Goal: Participate in discussion: Engage in conversation with other users on a specific topic

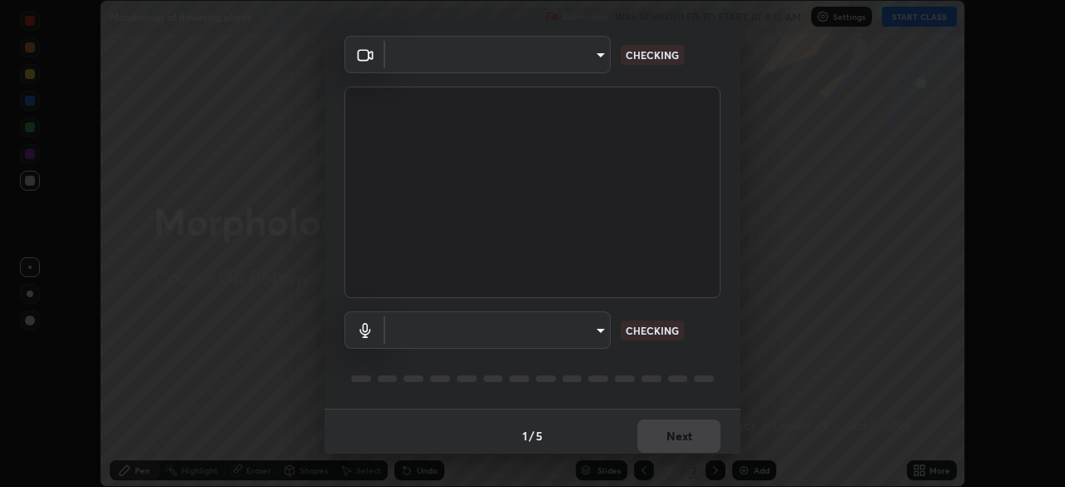
scroll to position [59, 0]
type input "f44939252cec670a7c81aafead478e6b9f15b20a1b8f1ae8dba2619045631b1c"
type input "default"
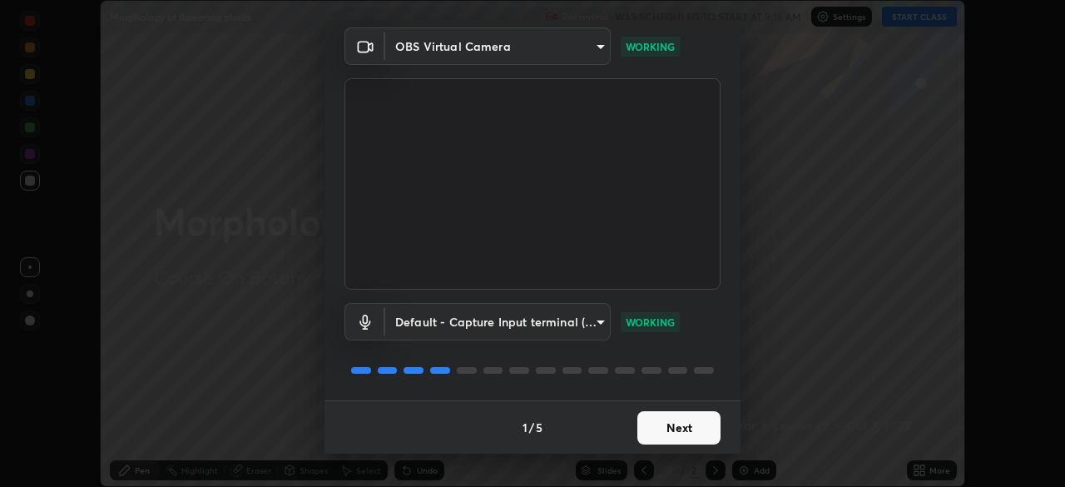
click at [662, 428] on button "Next" at bounding box center [678, 427] width 83 height 33
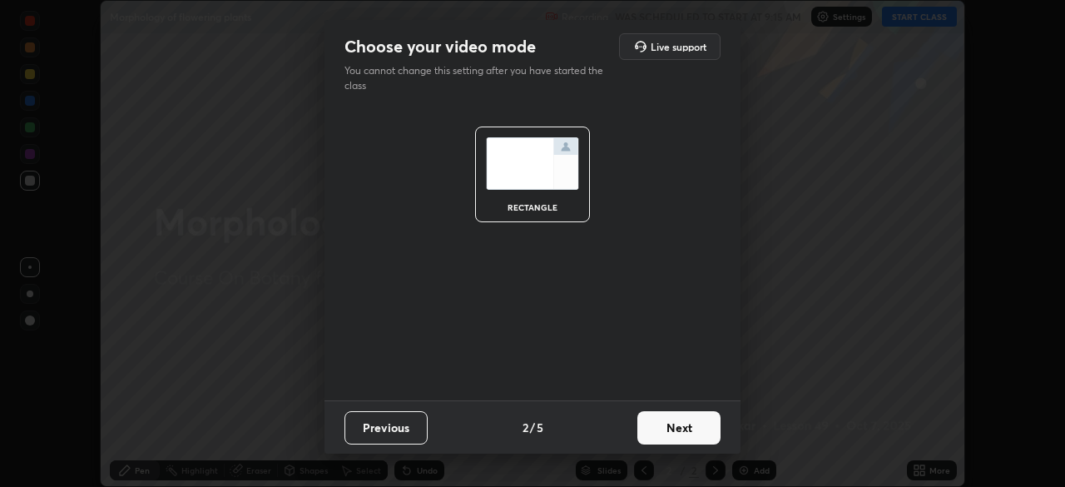
click at [664, 431] on button "Next" at bounding box center [678, 427] width 83 height 33
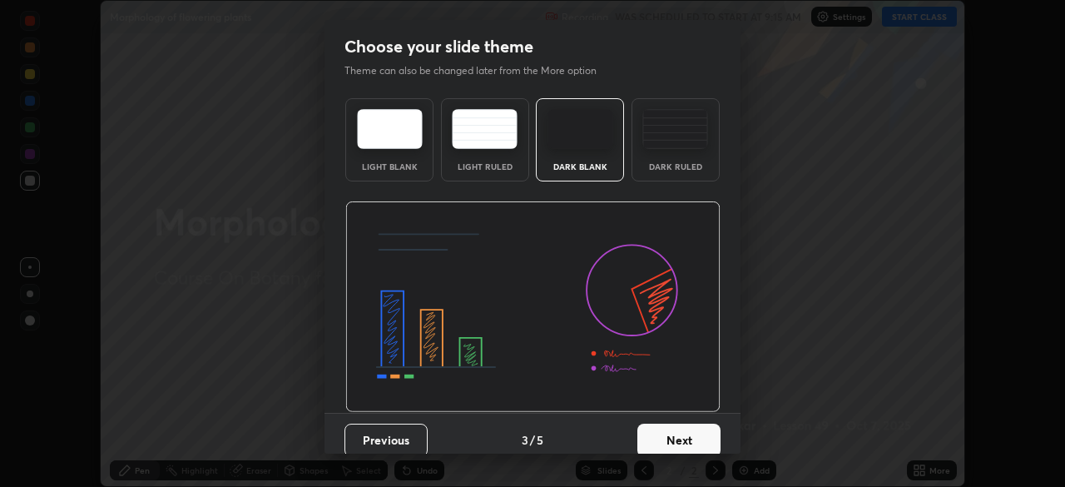
click at [665, 437] on button "Next" at bounding box center [678, 440] width 83 height 33
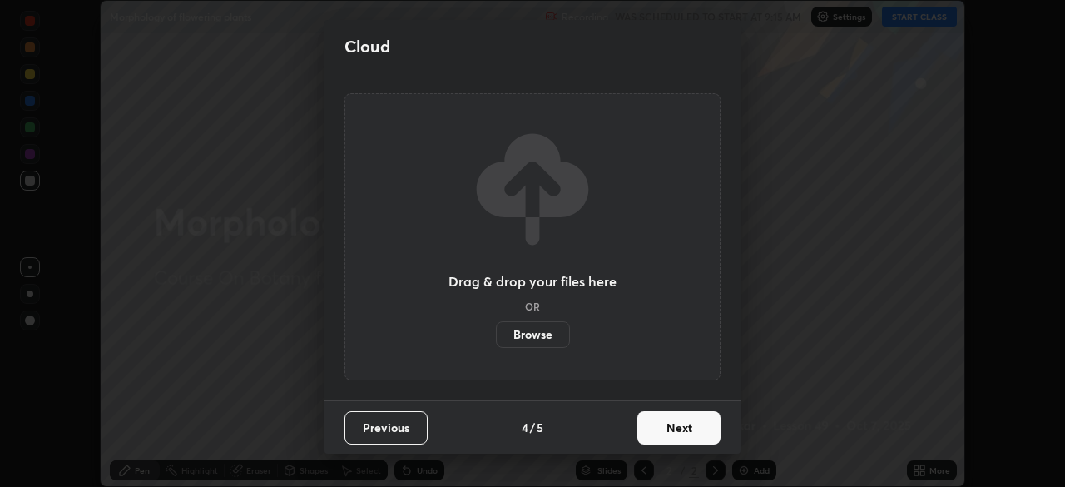
click at [662, 431] on button "Next" at bounding box center [678, 427] width 83 height 33
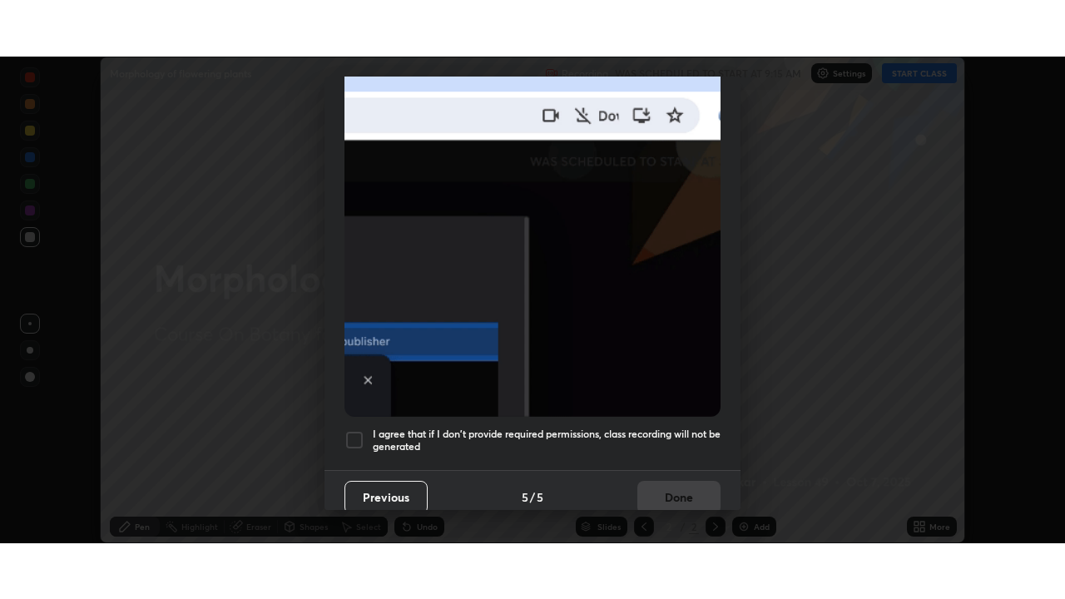
scroll to position [399, 0]
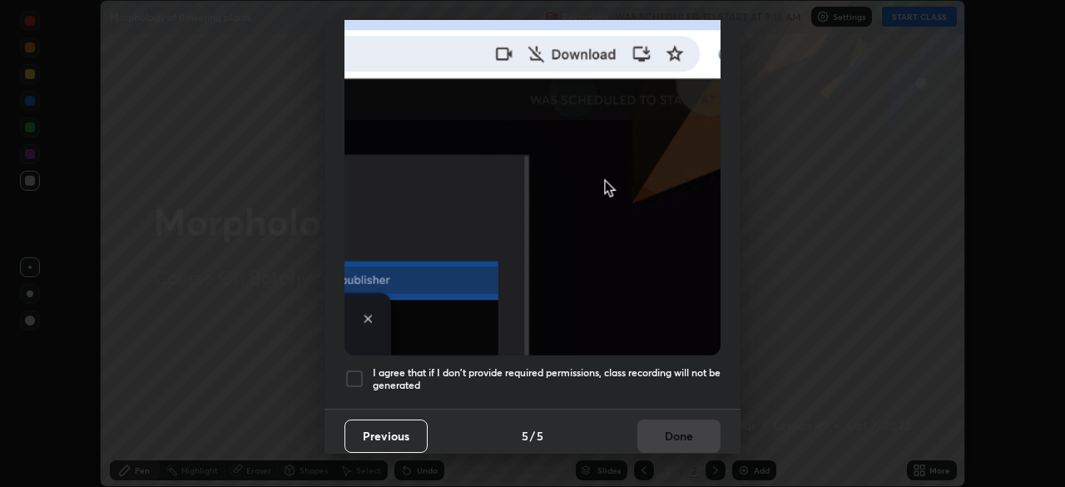
click at [359, 369] on div at bounding box center [355, 379] width 20 height 20
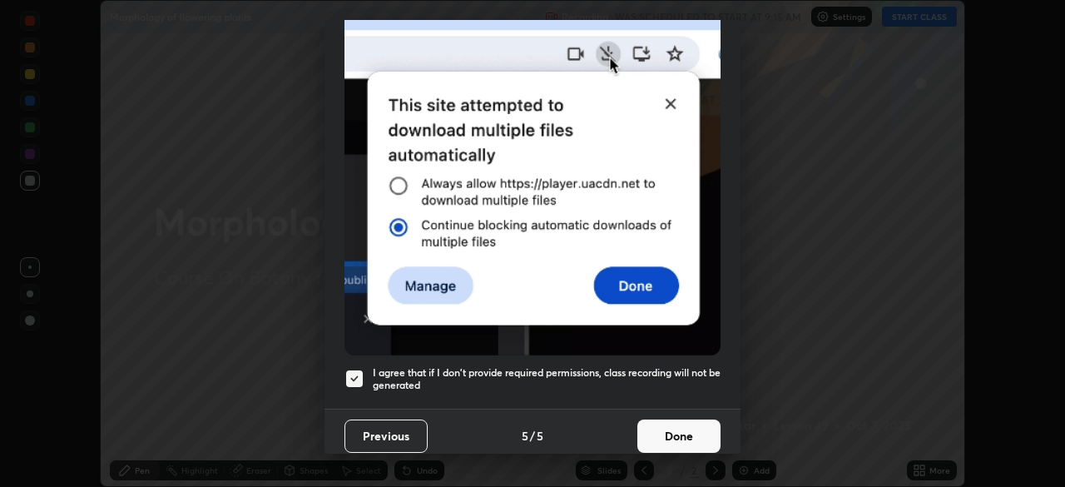
click at [664, 429] on button "Done" at bounding box center [678, 435] width 83 height 33
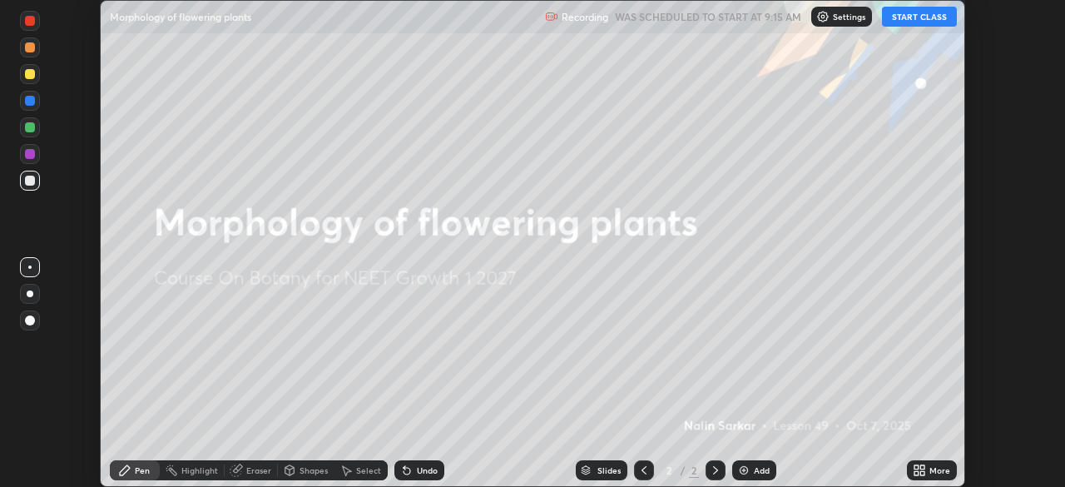
click at [899, 22] on button "START CLASS" at bounding box center [919, 17] width 75 height 20
click at [931, 476] on div "More" at bounding box center [932, 470] width 50 height 20
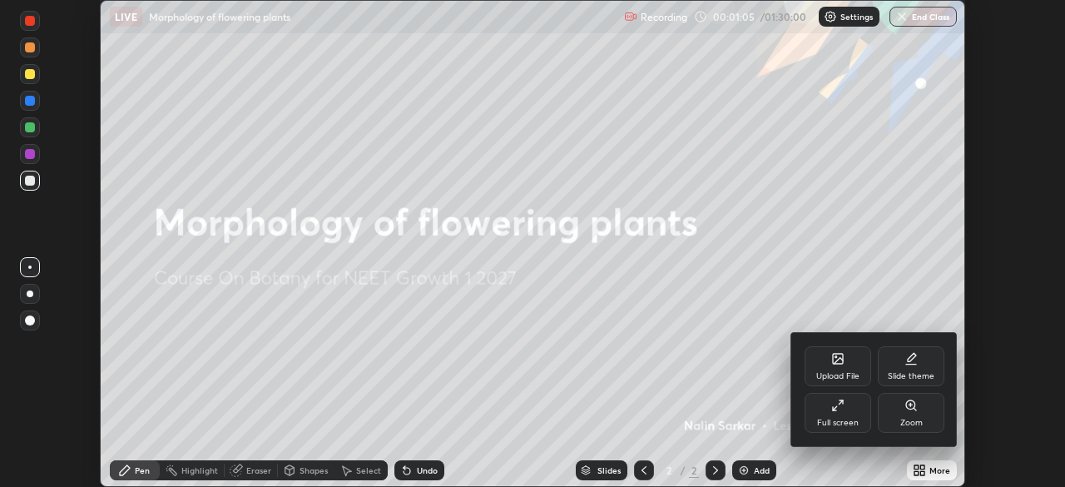
click at [835, 375] on div "Upload File" at bounding box center [837, 376] width 43 height 8
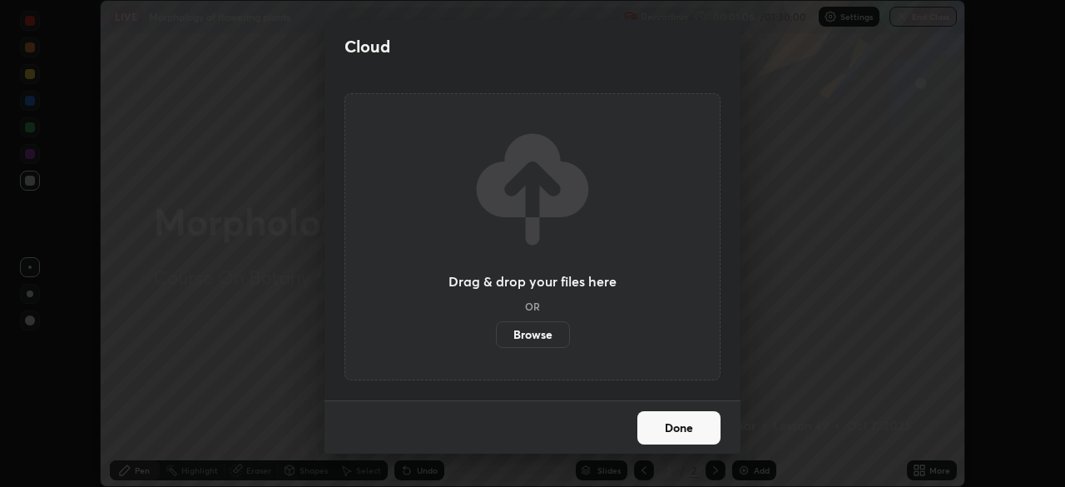
click at [530, 335] on label "Browse" at bounding box center [533, 334] width 74 height 27
click at [496, 335] on input "Browse" at bounding box center [496, 334] width 0 height 27
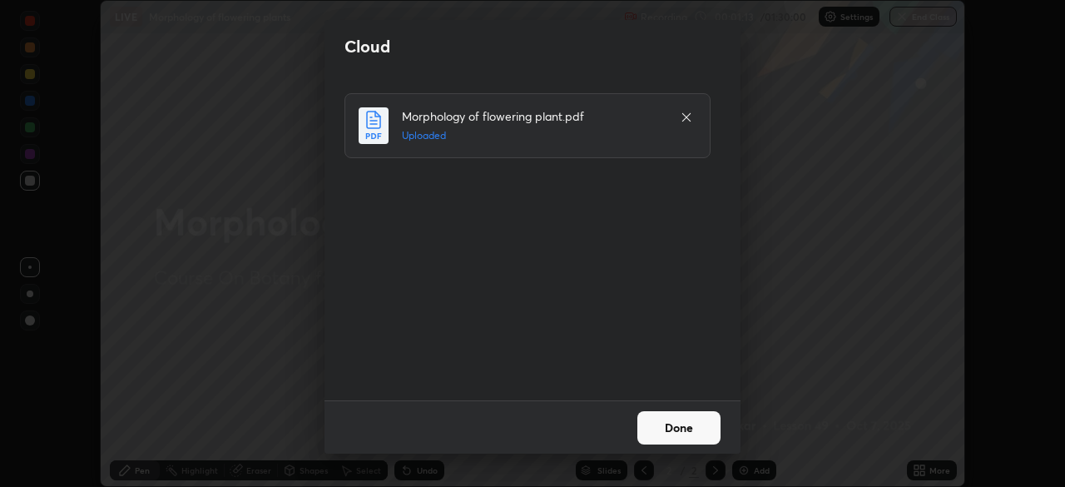
click at [675, 429] on button "Done" at bounding box center [678, 427] width 83 height 33
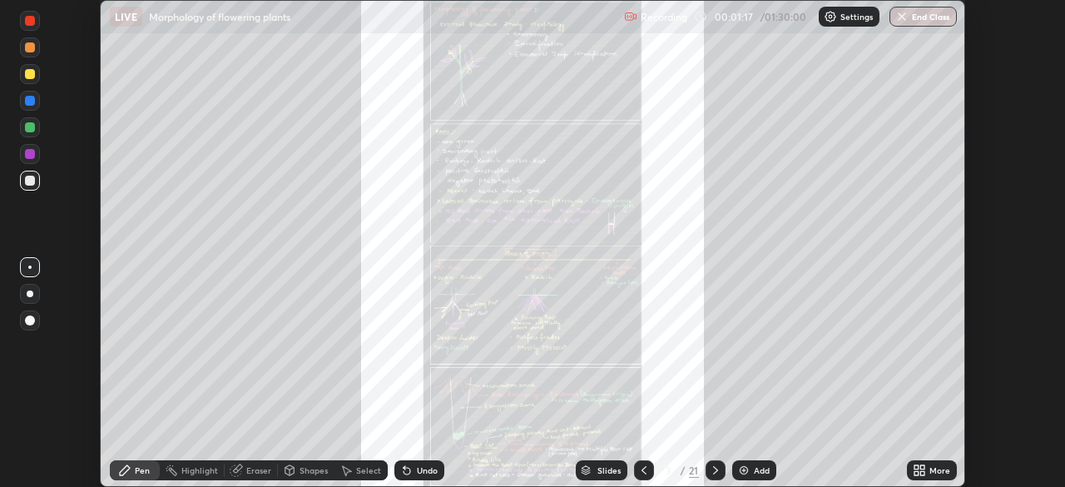
click at [938, 473] on div "More" at bounding box center [940, 470] width 21 height 8
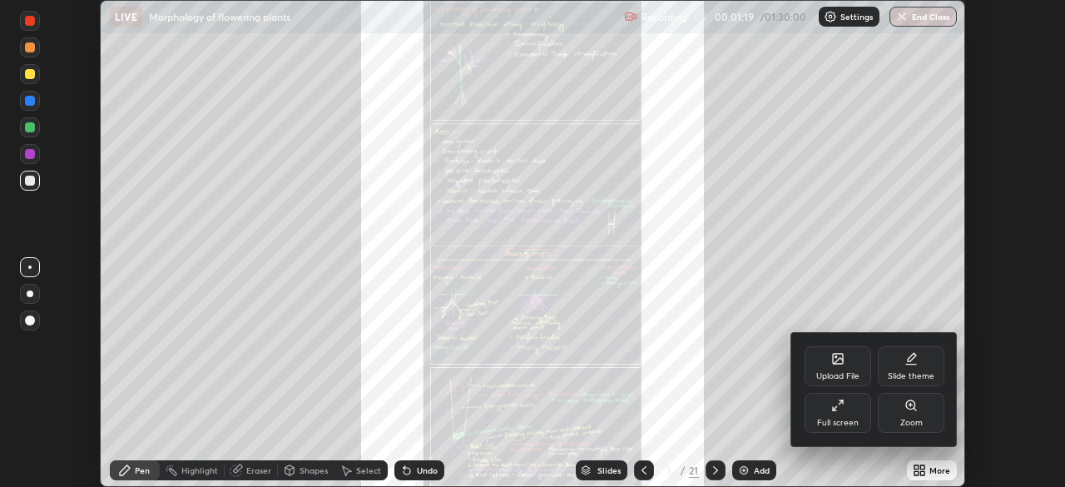
click at [850, 417] on div "Full screen" at bounding box center [838, 413] width 67 height 40
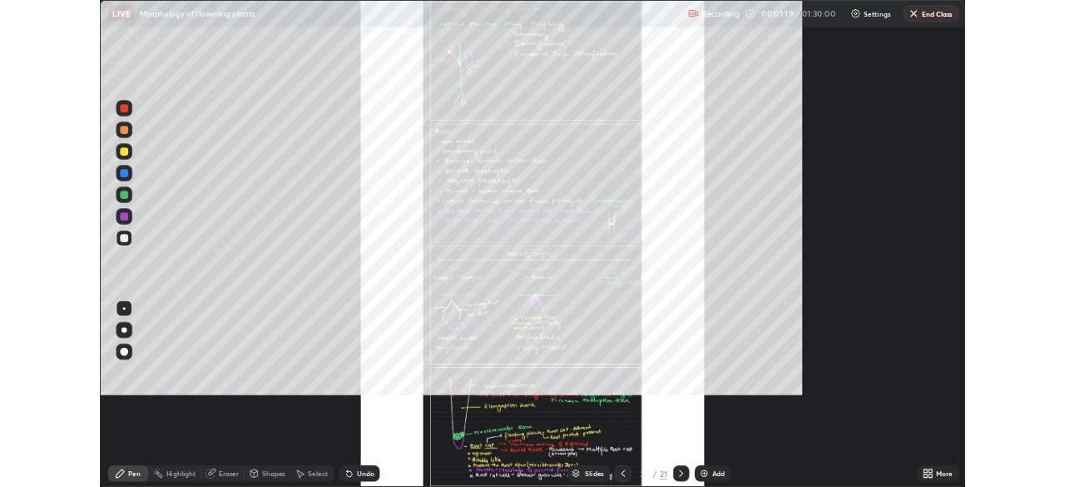
scroll to position [599, 1065]
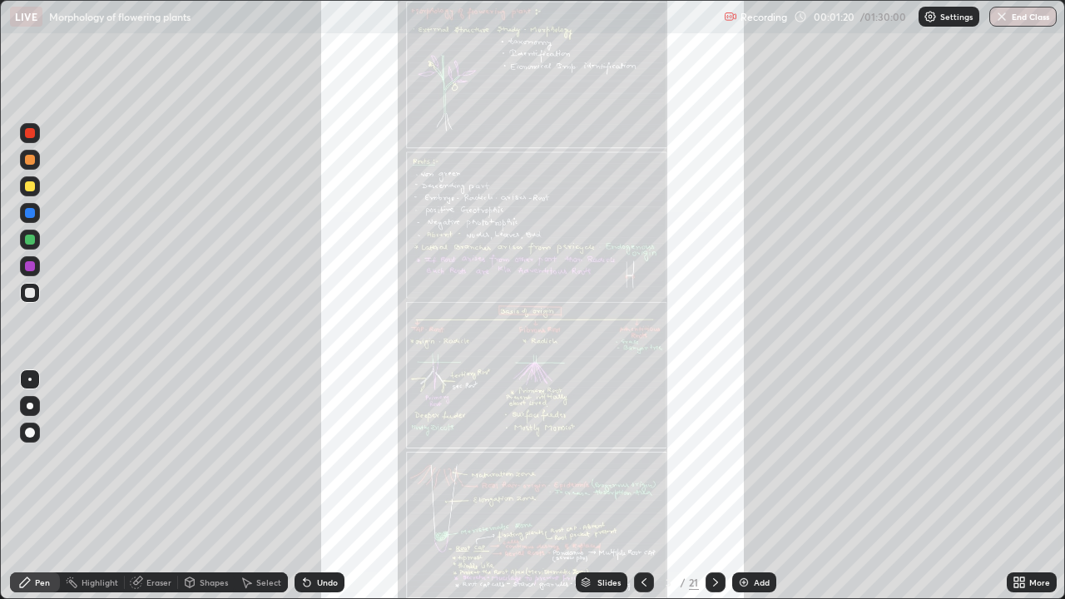
click at [1021, 486] on icon at bounding box center [1022, 585] width 4 height 4
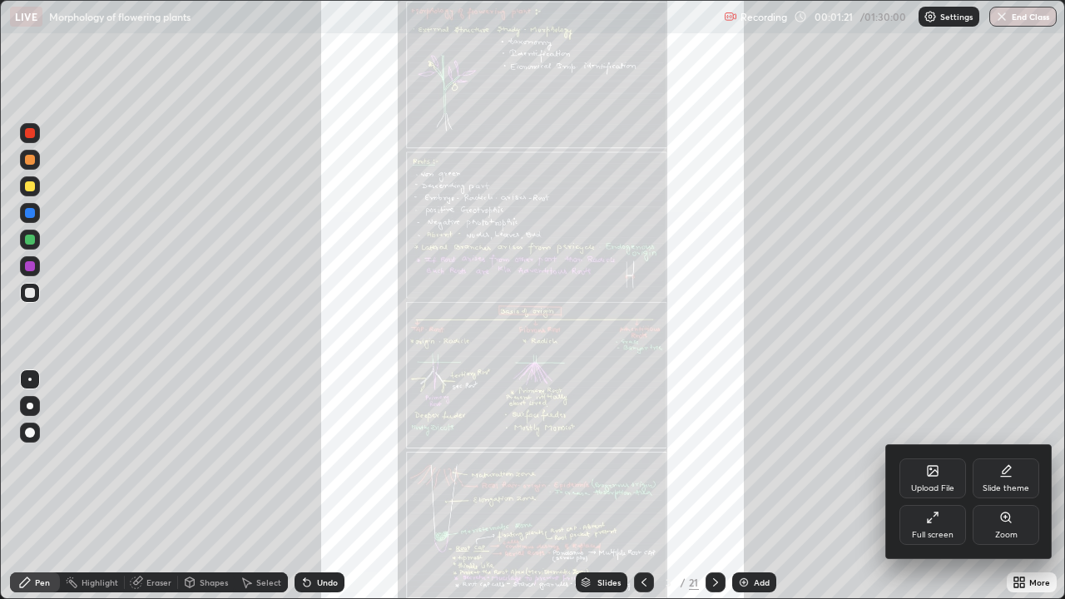
click at [984, 486] on div "Zoom" at bounding box center [1006, 525] width 67 height 40
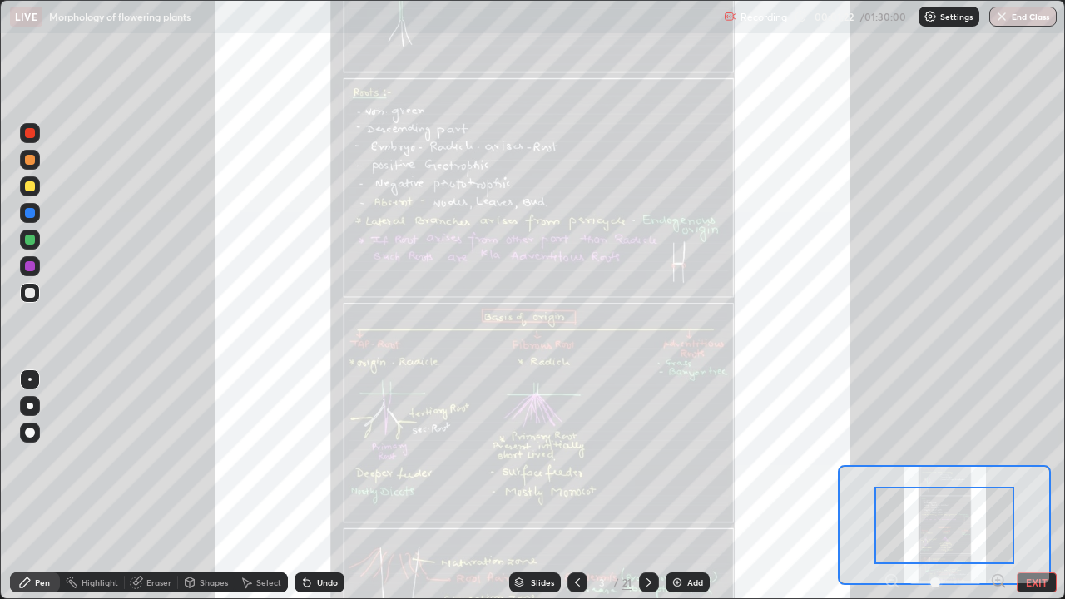
click at [998, 486] on icon at bounding box center [998, 580] width 4 height 0
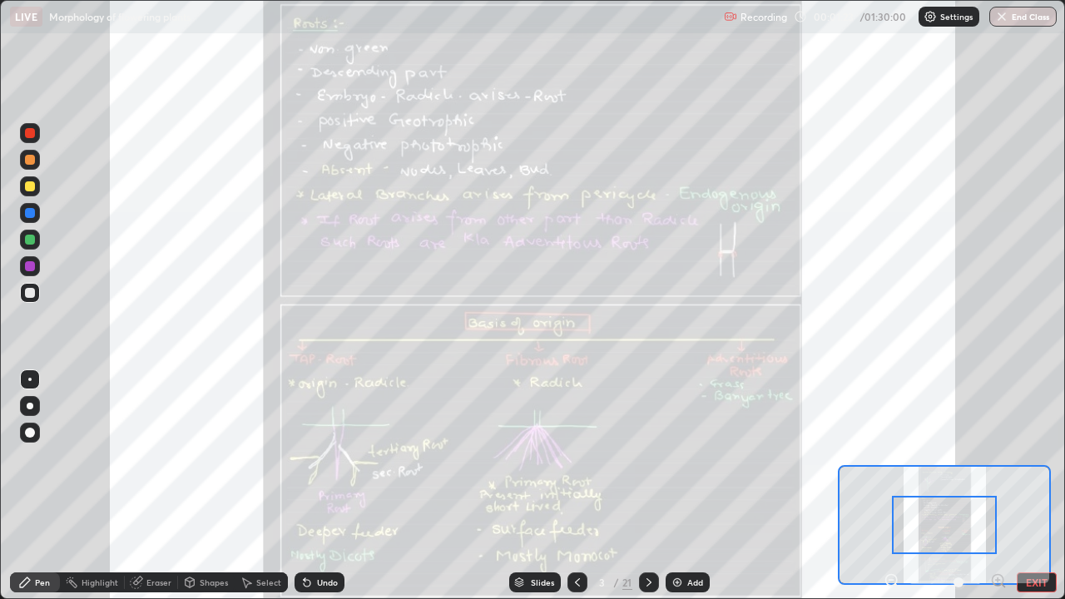
click at [998, 486] on icon at bounding box center [998, 580] width 4 height 0
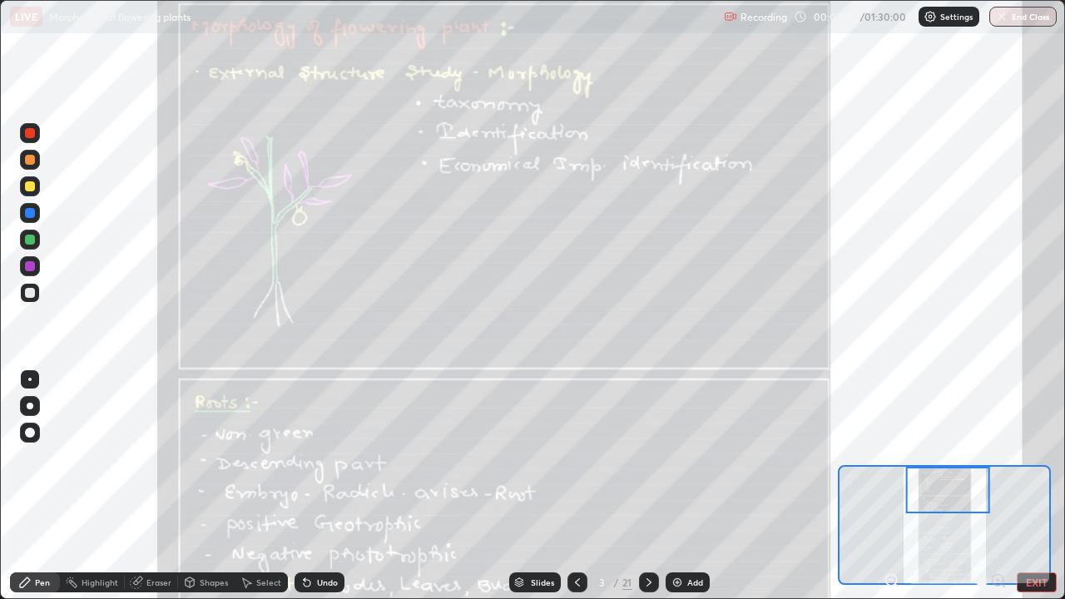
click at [678, 486] on img at bounding box center [677, 582] width 13 height 13
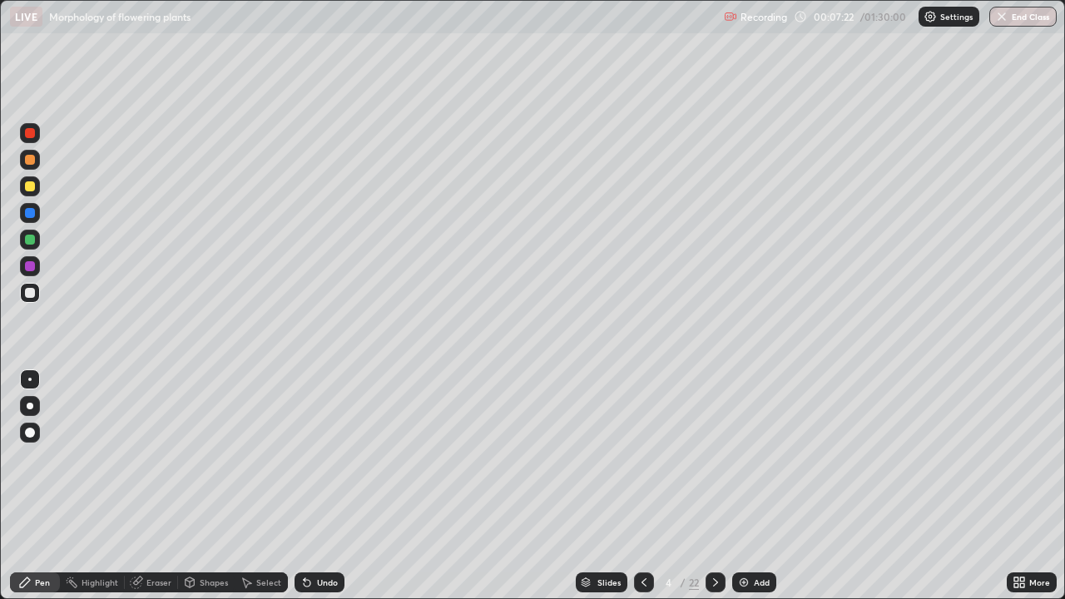
click at [642, 486] on icon at bounding box center [643, 582] width 13 height 13
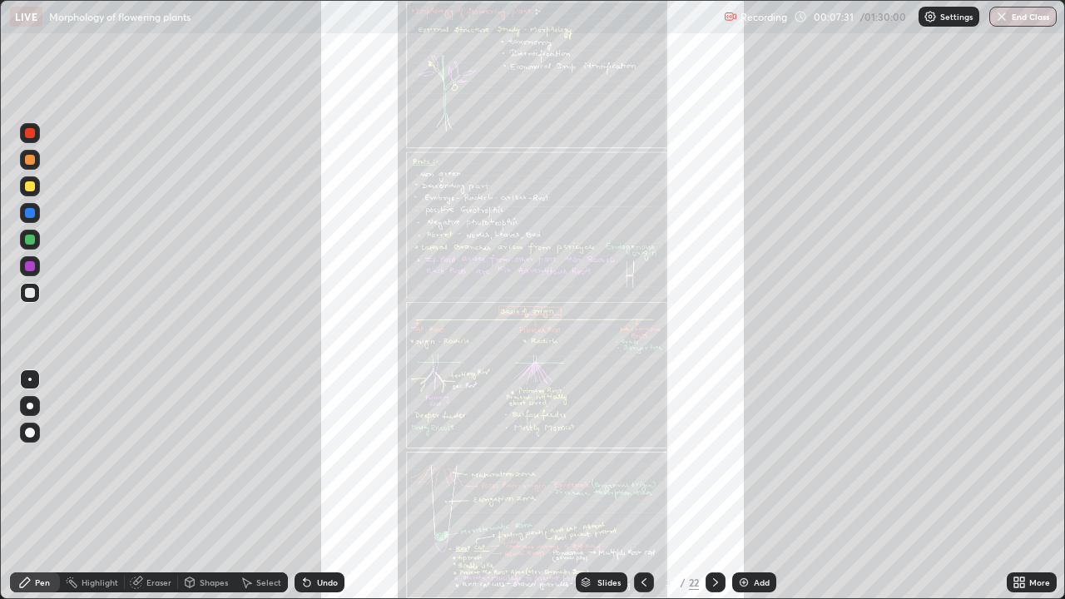
click at [1043, 486] on div "More" at bounding box center [1039, 582] width 21 height 8
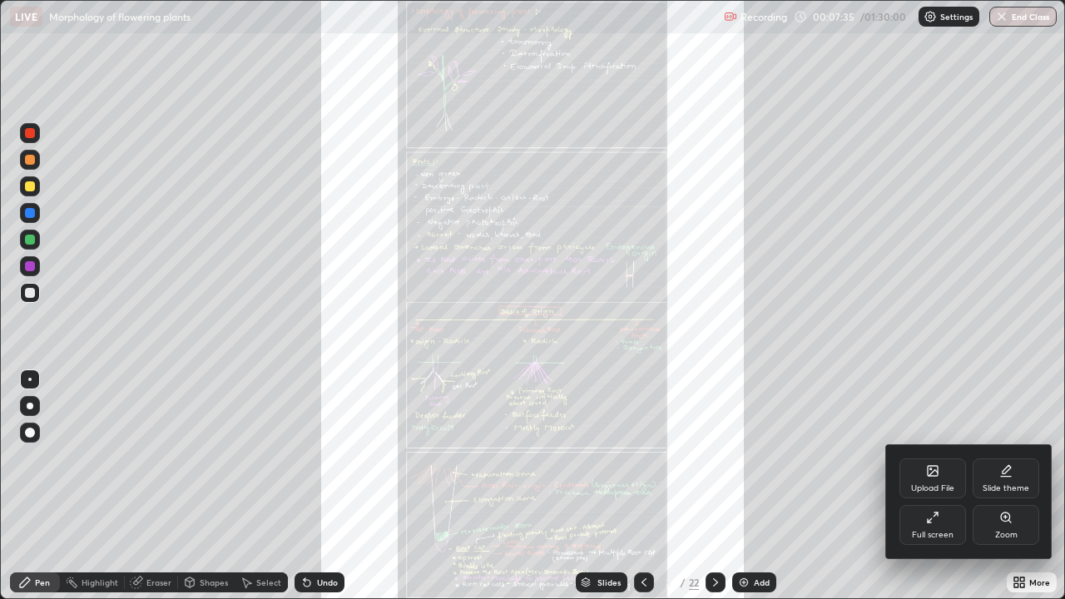
click at [999, 486] on icon at bounding box center [1005, 517] width 13 height 13
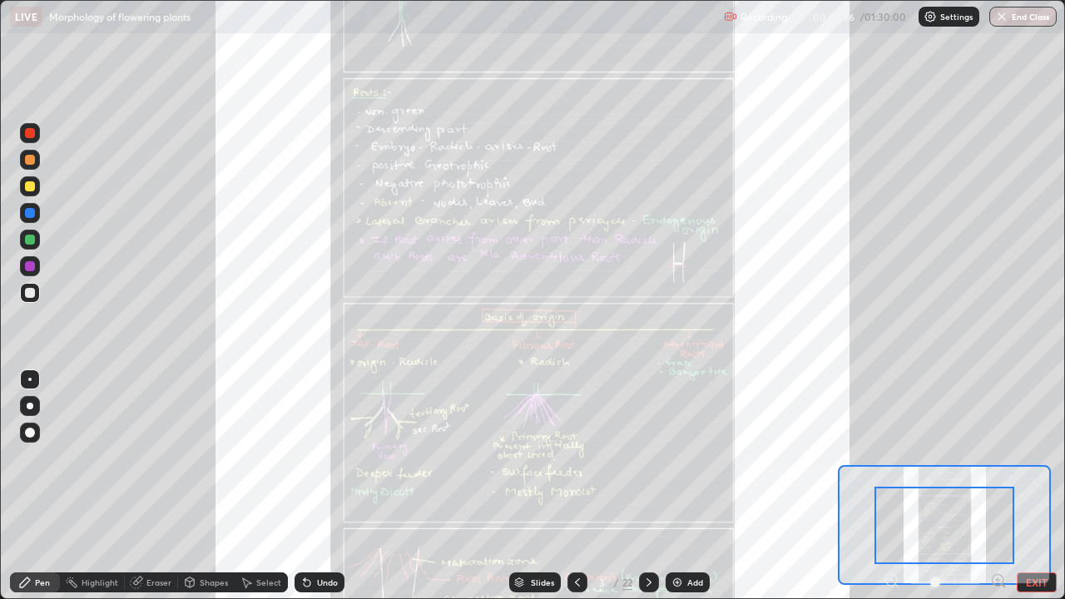
click at [998, 486] on icon at bounding box center [998, 580] width 4 height 0
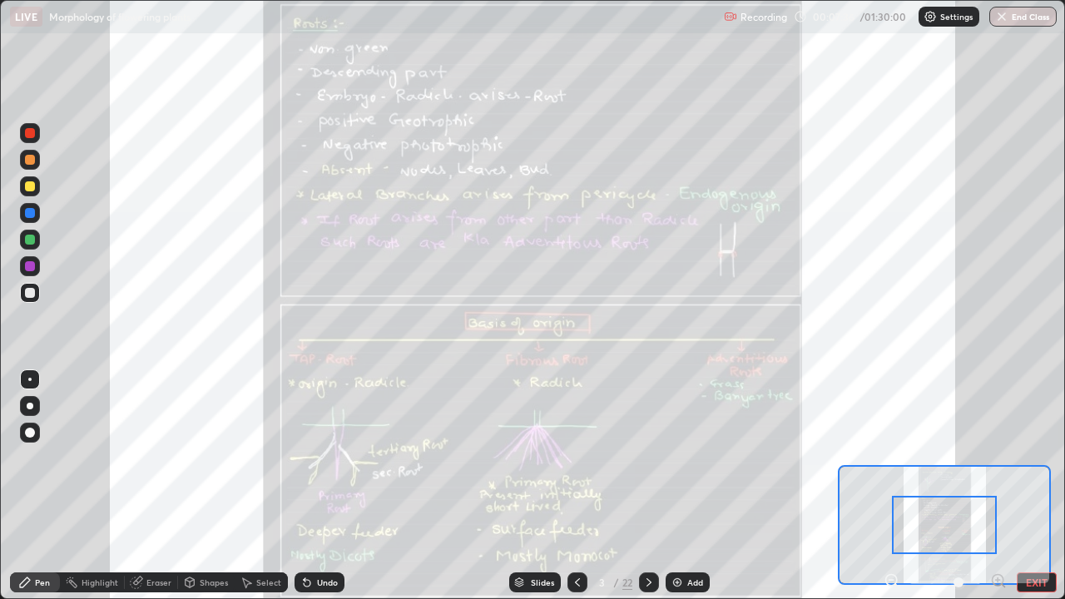
click at [997, 486] on div "Pen Highlight Eraser Shapes Select Undo Slides 3 / 22 Add EXIT" at bounding box center [532, 582] width 1065 height 33
click at [998, 486] on icon at bounding box center [998, 580] width 4 height 0
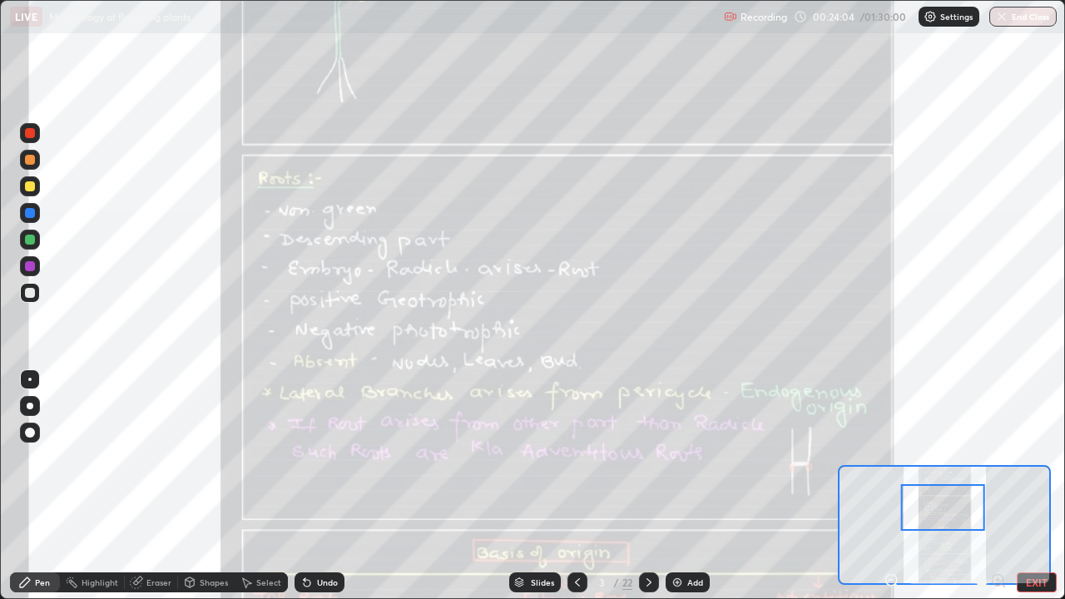
click at [38, 212] on div at bounding box center [30, 213] width 20 height 20
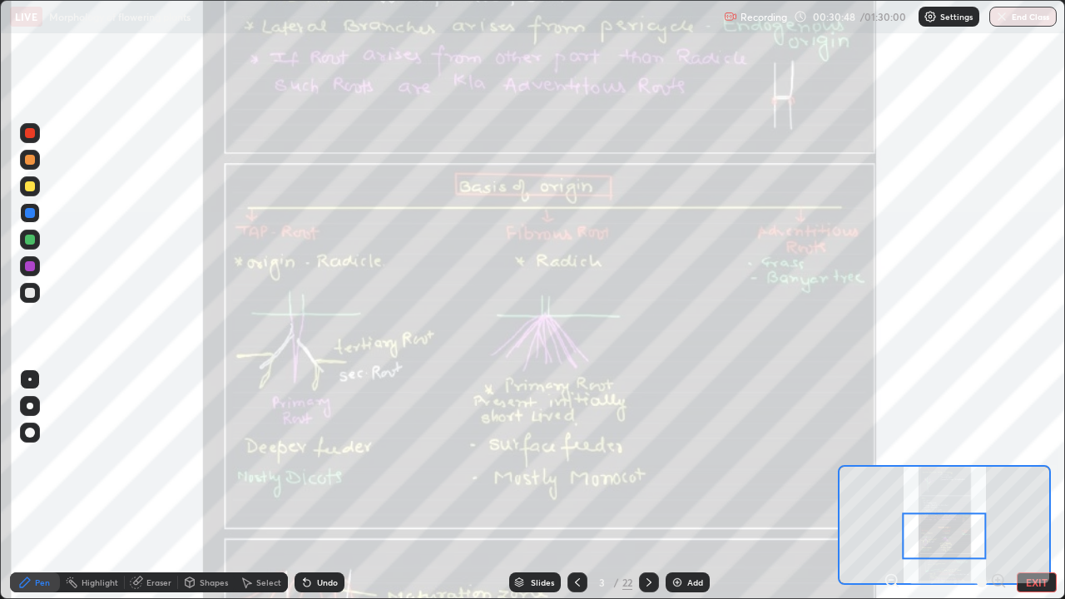
click at [31, 186] on div at bounding box center [30, 186] width 10 height 10
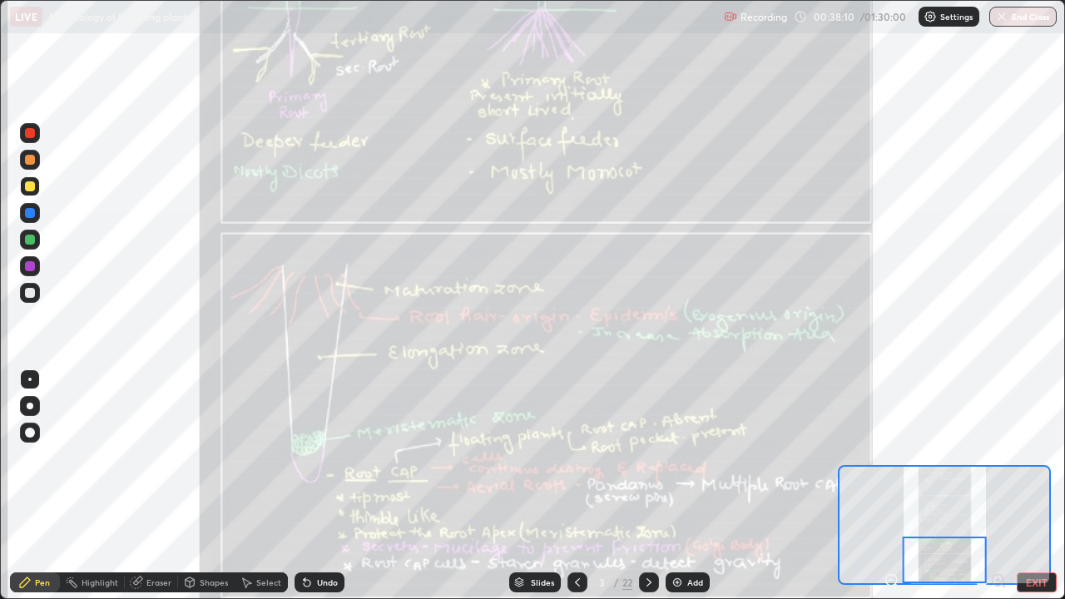
click at [33, 297] on div at bounding box center [30, 293] width 20 height 20
click at [29, 161] on div at bounding box center [30, 160] width 10 height 10
click at [31, 187] on div at bounding box center [30, 186] width 10 height 10
click at [687, 486] on div "Add" at bounding box center [695, 582] width 16 height 8
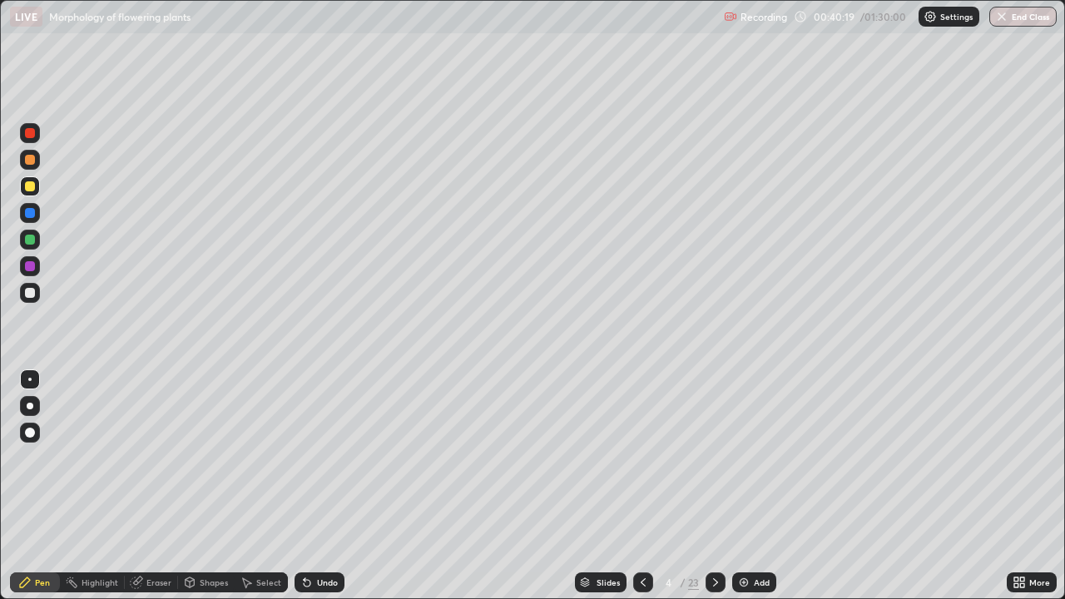
click at [334, 486] on div "Undo" at bounding box center [327, 582] width 21 height 8
click at [313, 486] on div "Undo" at bounding box center [320, 583] width 50 height 20
click at [320, 486] on div "Undo" at bounding box center [320, 583] width 50 height 20
click at [642, 486] on icon at bounding box center [643, 582] width 13 height 13
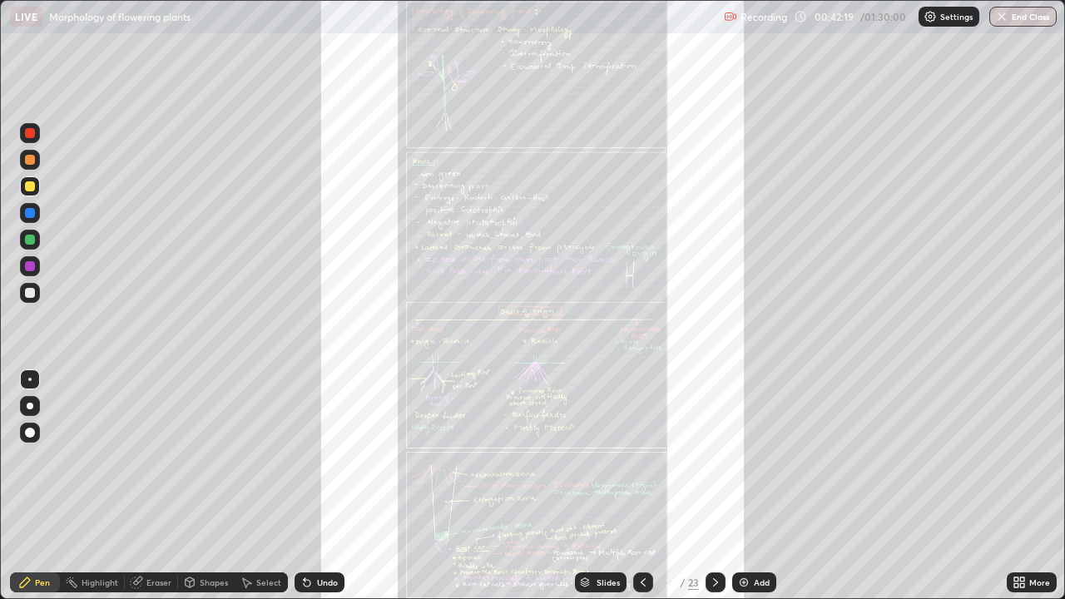
click at [1030, 486] on div "More" at bounding box center [1032, 583] width 50 height 20
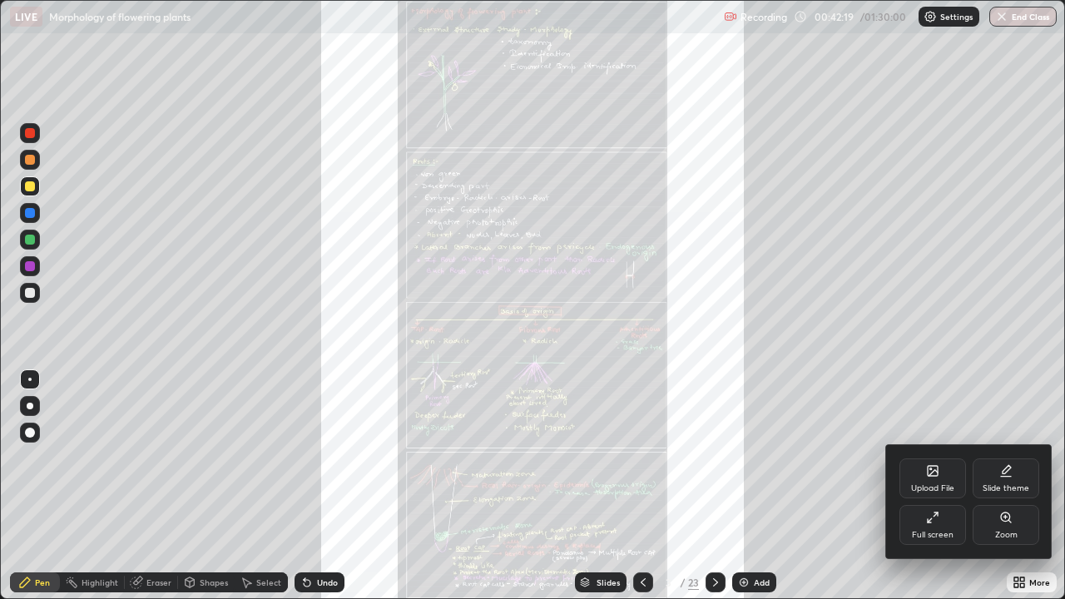
click at [1002, 486] on div "Zoom" at bounding box center [1006, 535] width 22 height 8
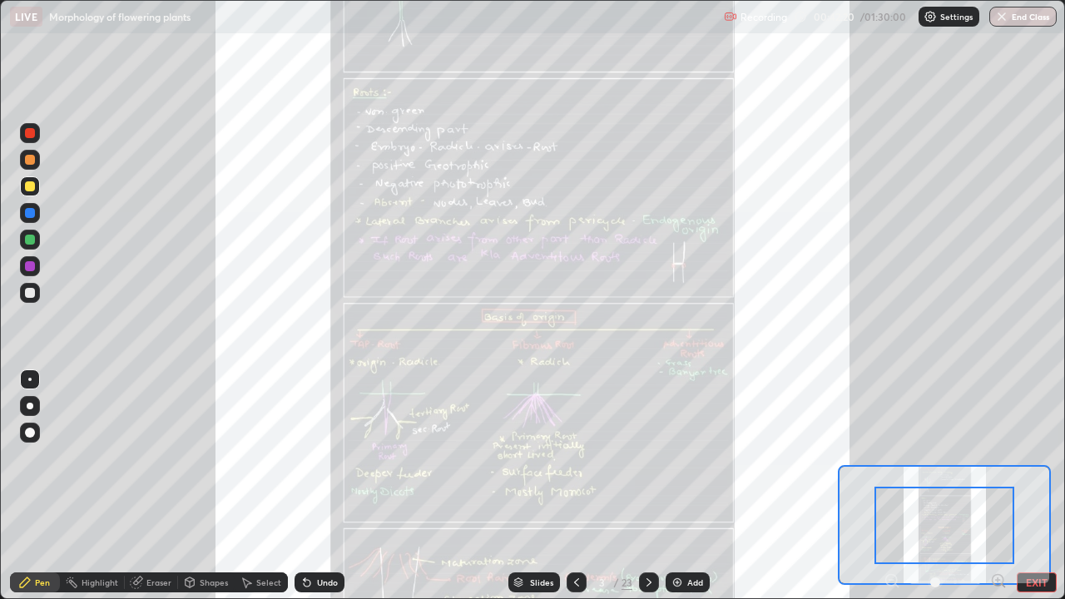
click at [998, 486] on icon at bounding box center [998, 580] width 4 height 0
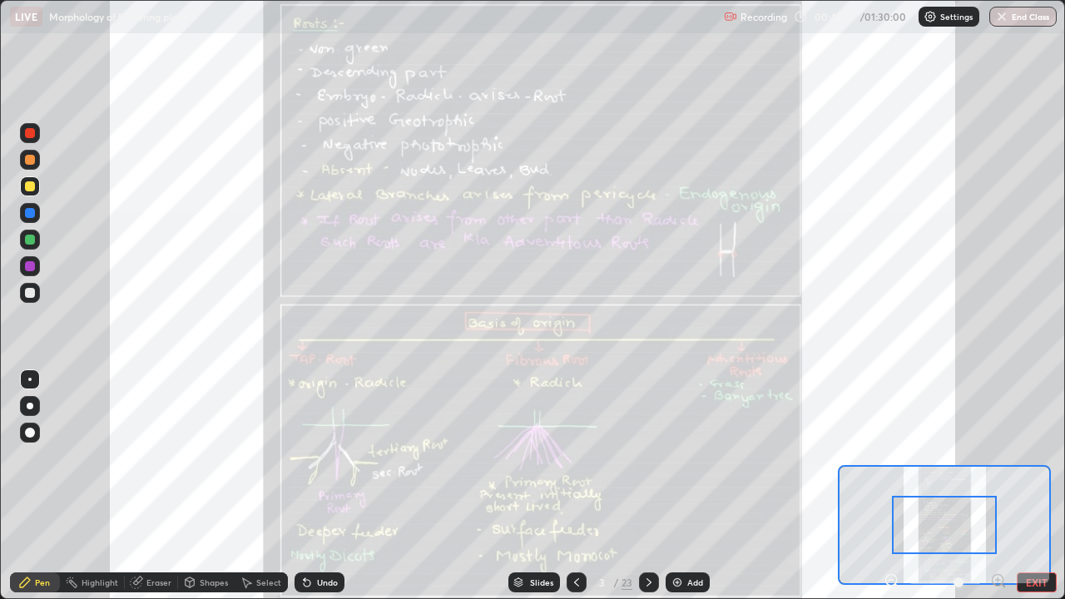
click at [999, 486] on icon at bounding box center [998, 580] width 4 height 0
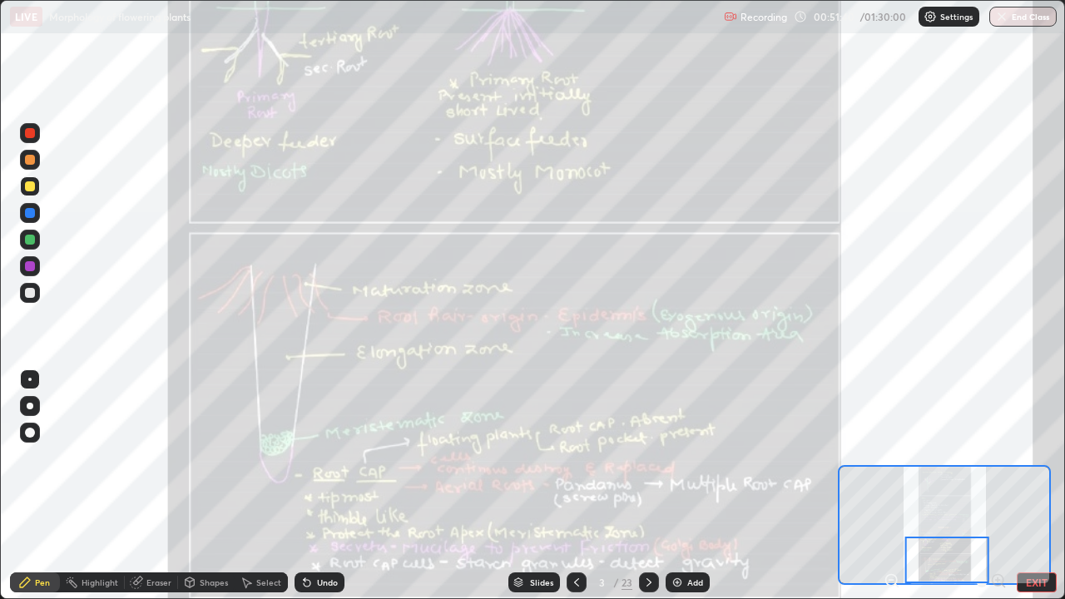
click at [649, 486] on icon at bounding box center [648, 582] width 13 height 13
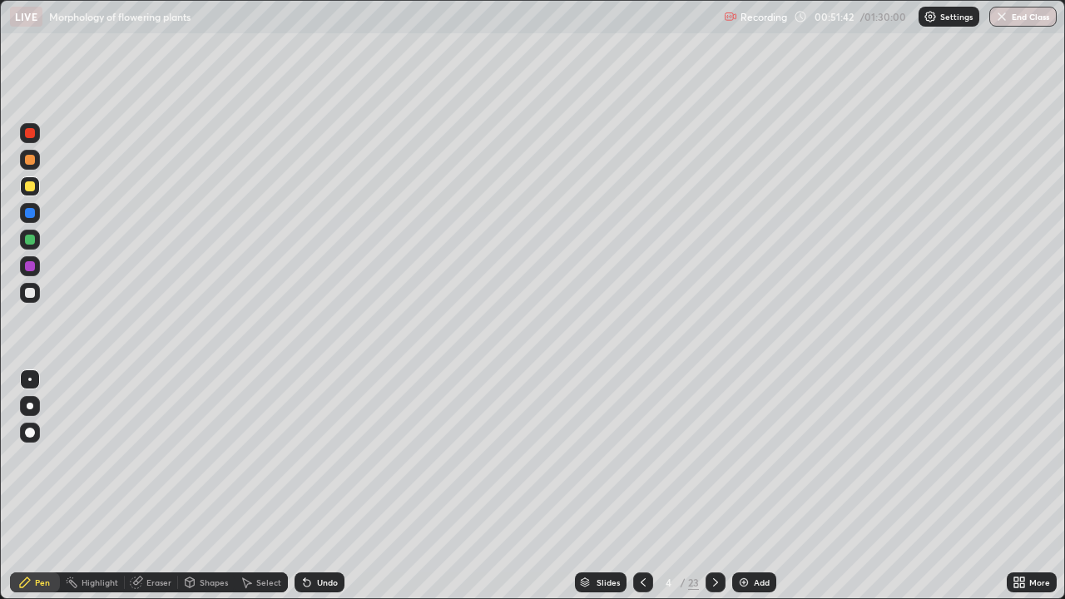
click at [716, 486] on icon at bounding box center [715, 582] width 5 height 8
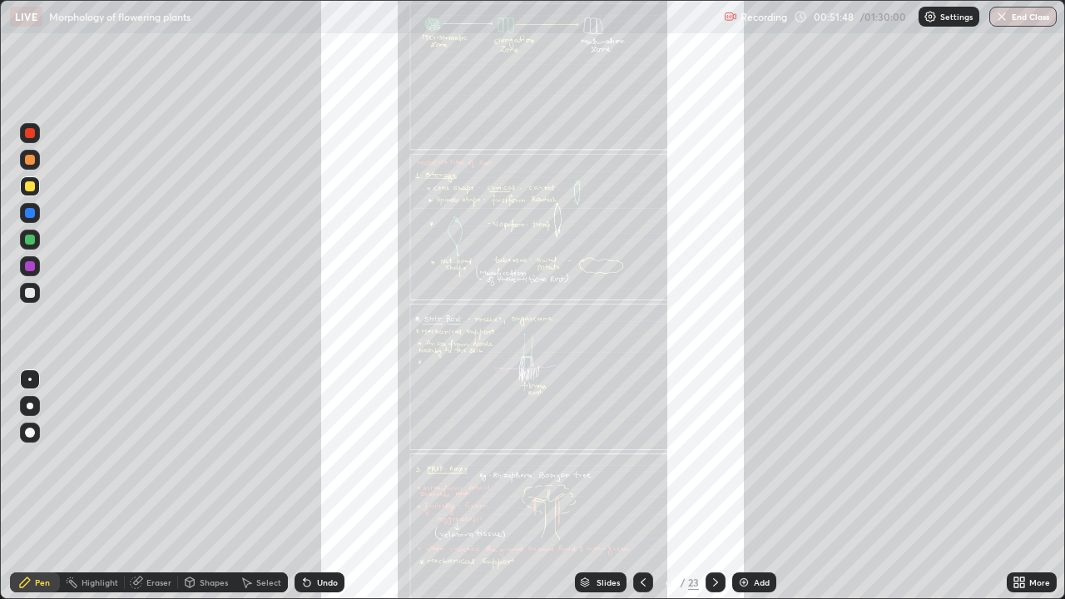
click at [1029, 486] on div "More" at bounding box center [1032, 583] width 50 height 20
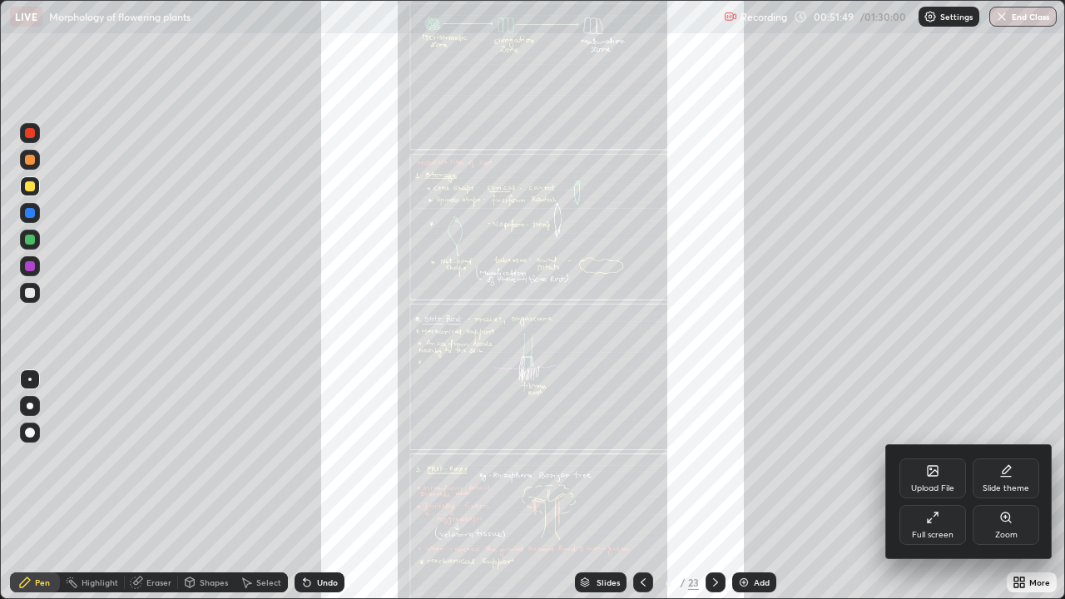
click at [1012, 486] on div "Zoom" at bounding box center [1006, 525] width 67 height 40
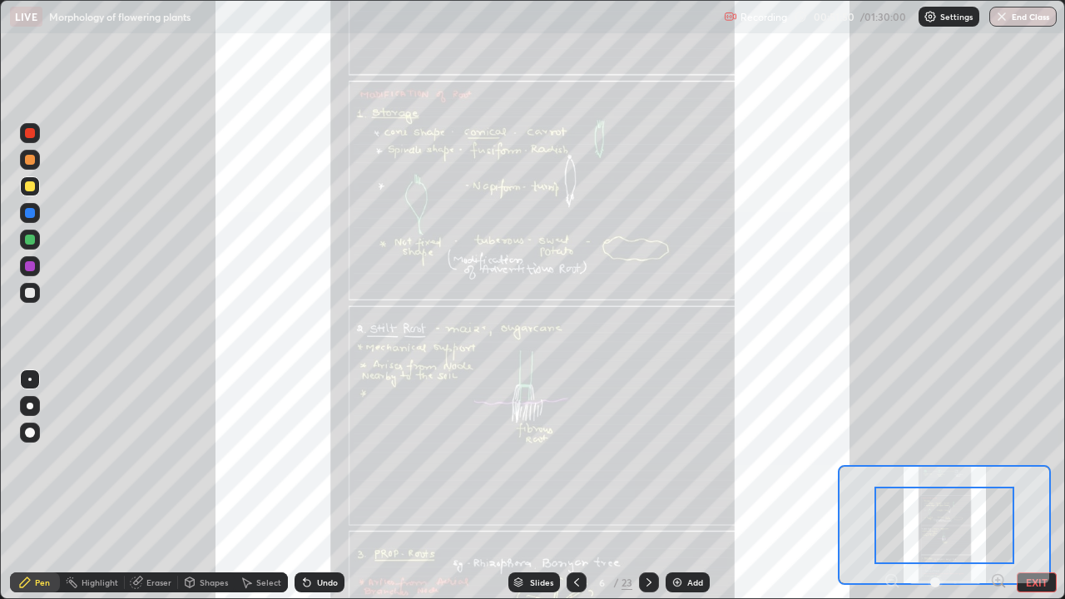
click at [996, 486] on icon at bounding box center [998, 580] width 4 height 0
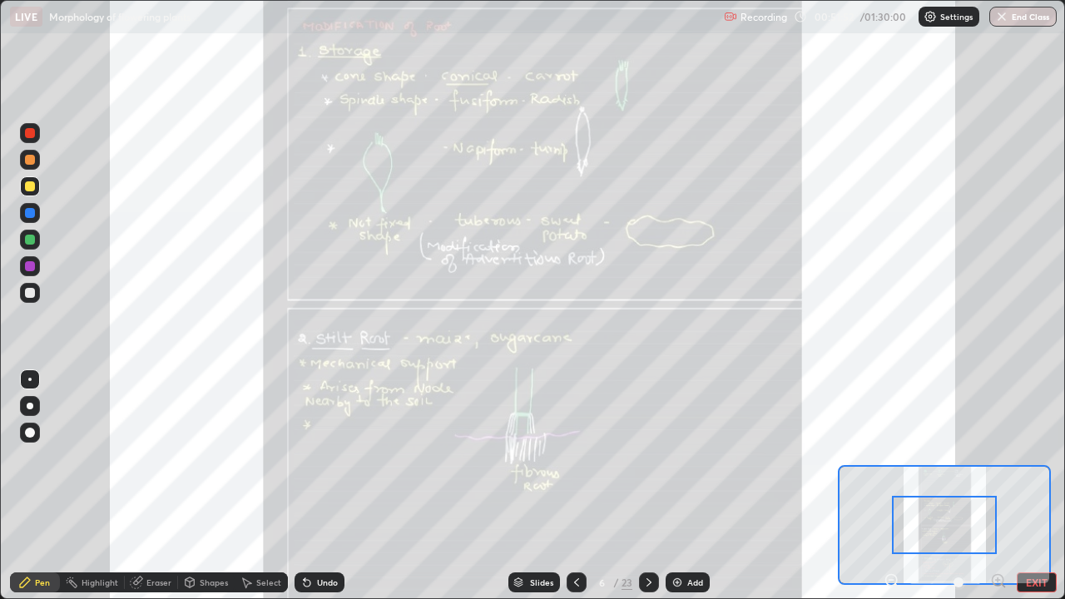
click at [998, 486] on icon at bounding box center [998, 580] width 4 height 0
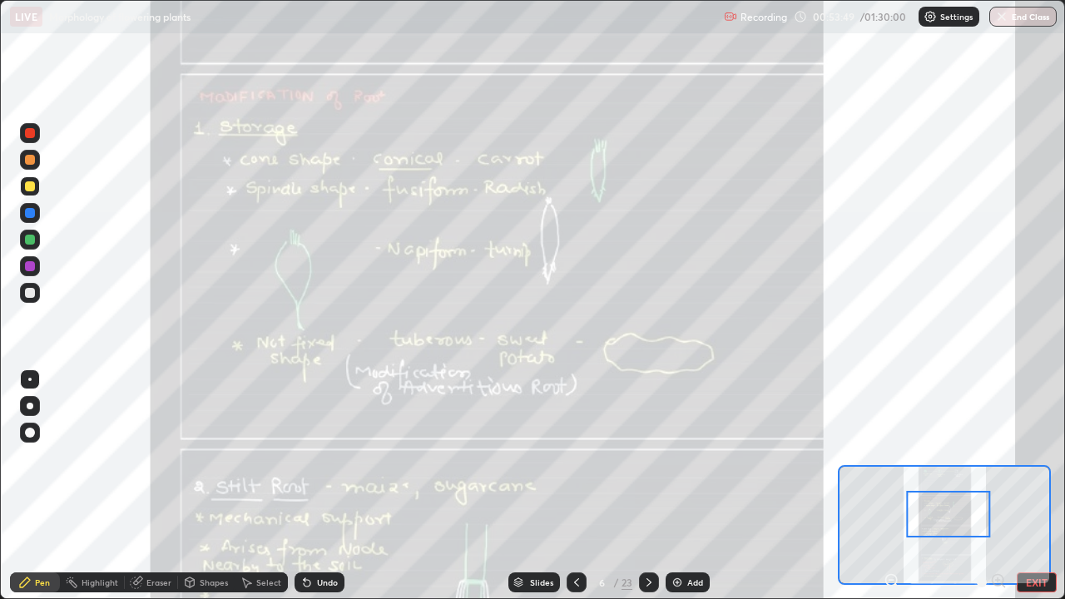
click at [1049, 486] on button "EXIT" at bounding box center [1037, 583] width 40 height 20
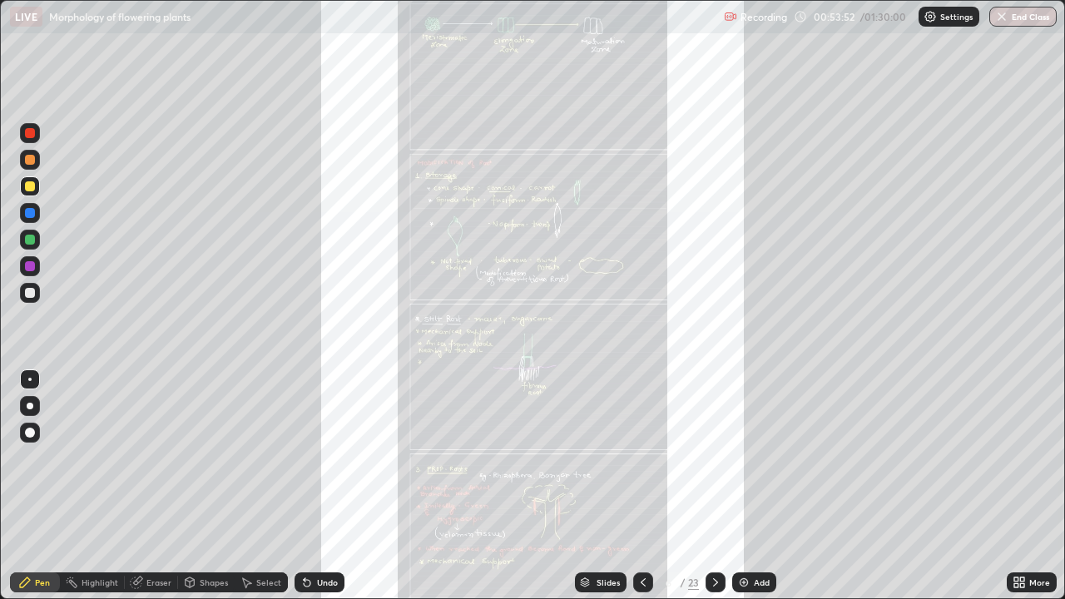
click at [1017, 486] on icon at bounding box center [1016, 580] width 4 height 4
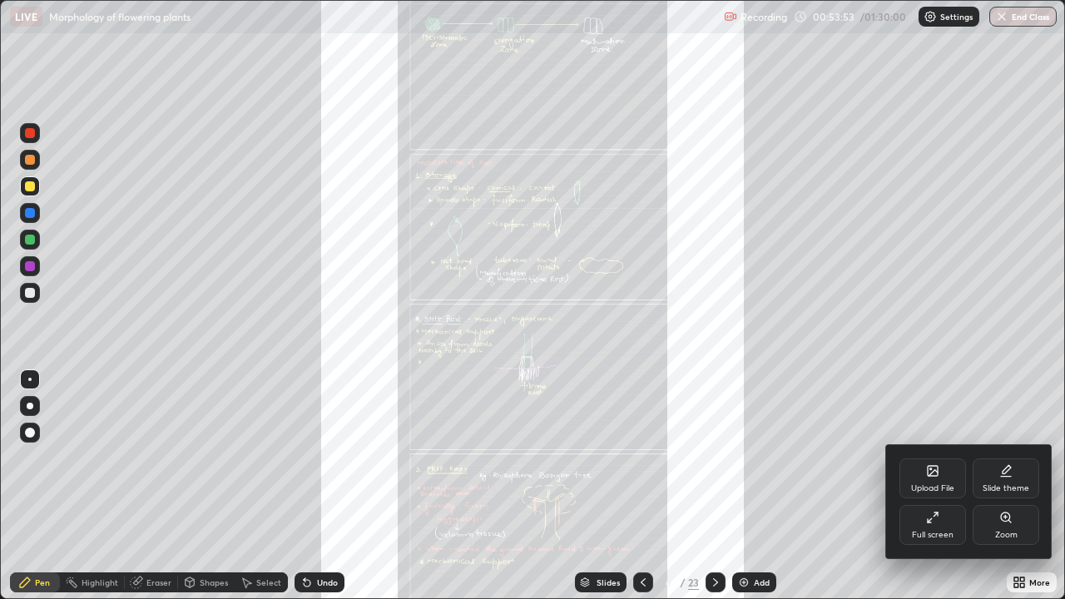
click at [942, 486] on div "Full screen" at bounding box center [933, 525] width 67 height 40
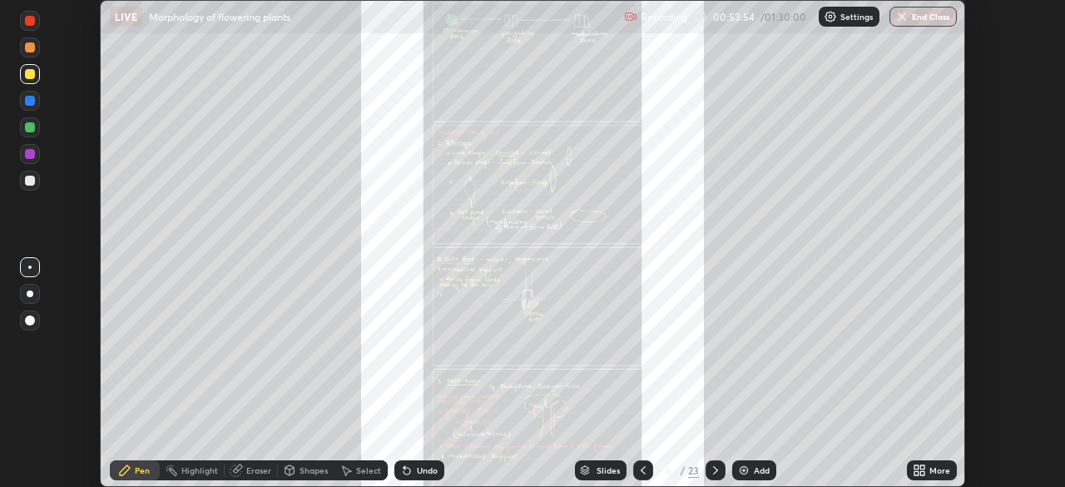
scroll to position [82729, 82151]
click at [928, 17] on button "End Class" at bounding box center [923, 17] width 67 height 20
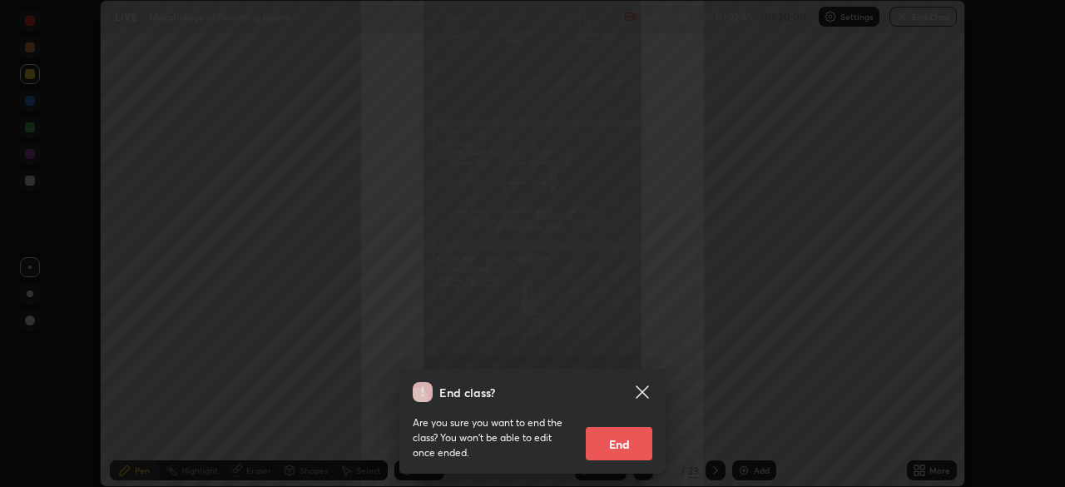
click at [625, 439] on button "End" at bounding box center [619, 443] width 67 height 33
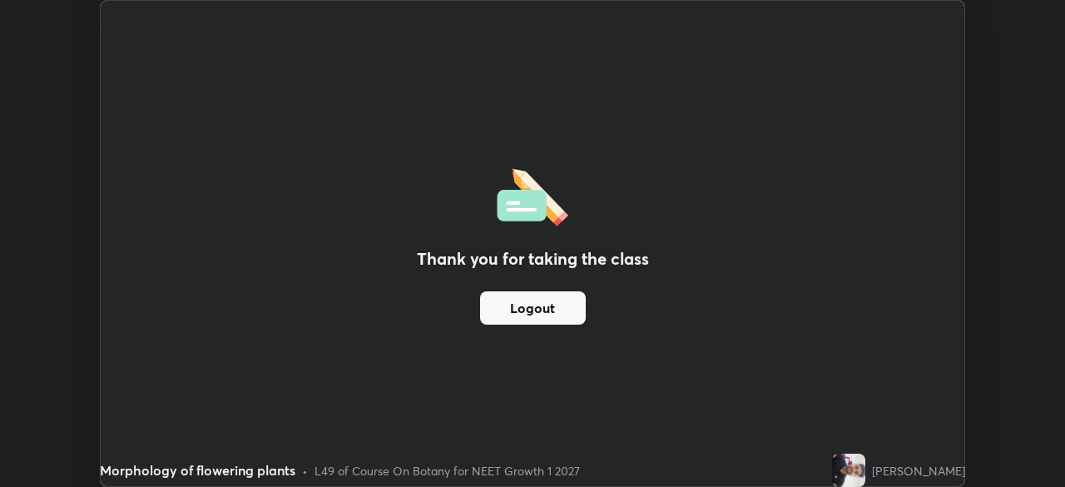
click at [523, 310] on button "Logout" at bounding box center [533, 307] width 106 height 33
click at [553, 307] on button "Logout" at bounding box center [533, 307] width 106 height 33
click at [595, 124] on div "Thank you for taking the class Logout" at bounding box center [533, 243] width 864 height 485
